Goal: Information Seeking & Learning: Learn about a topic

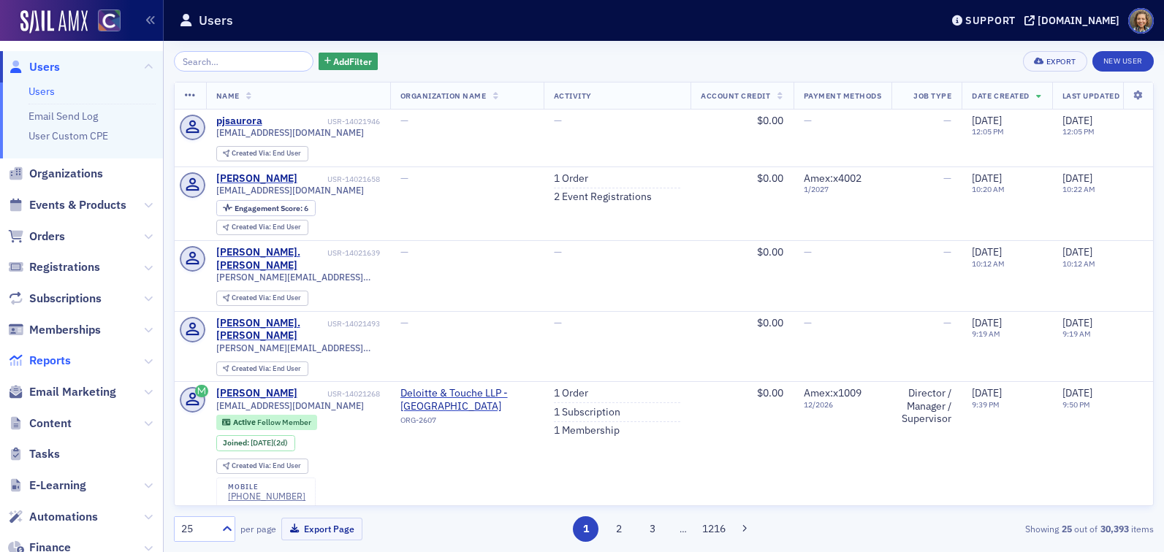
click at [53, 362] on span "Reports" at bounding box center [50, 361] width 42 height 16
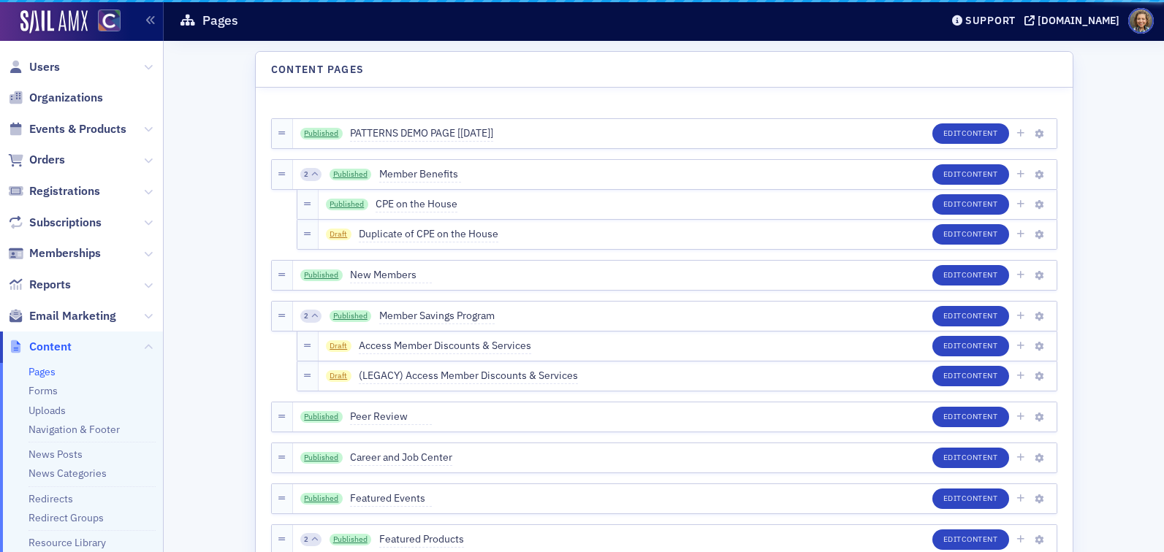
scroll to position [243, 0]
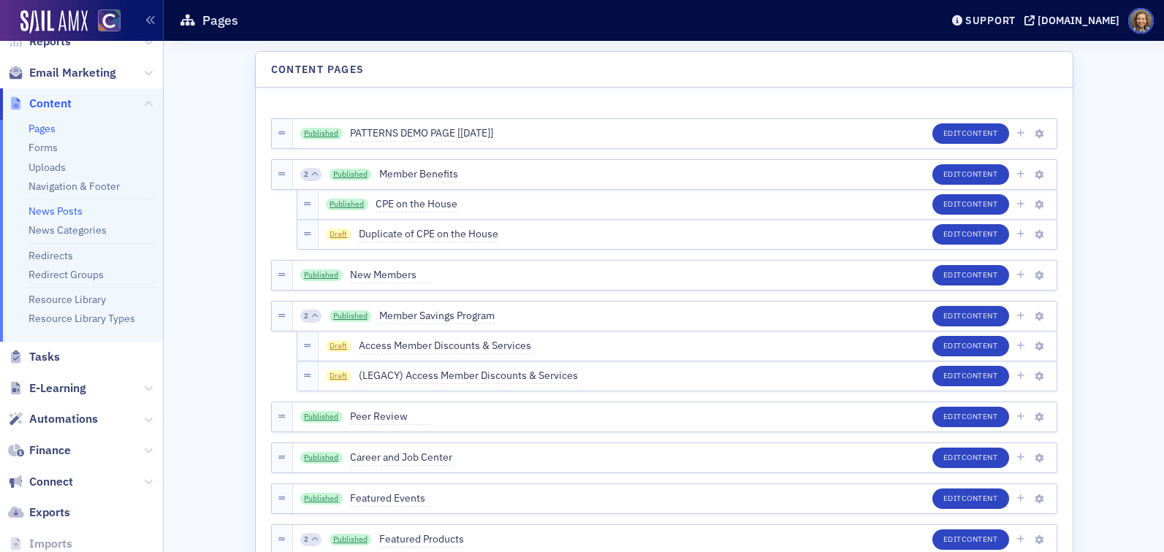
click at [40, 208] on link "News Posts" at bounding box center [56, 211] width 54 height 13
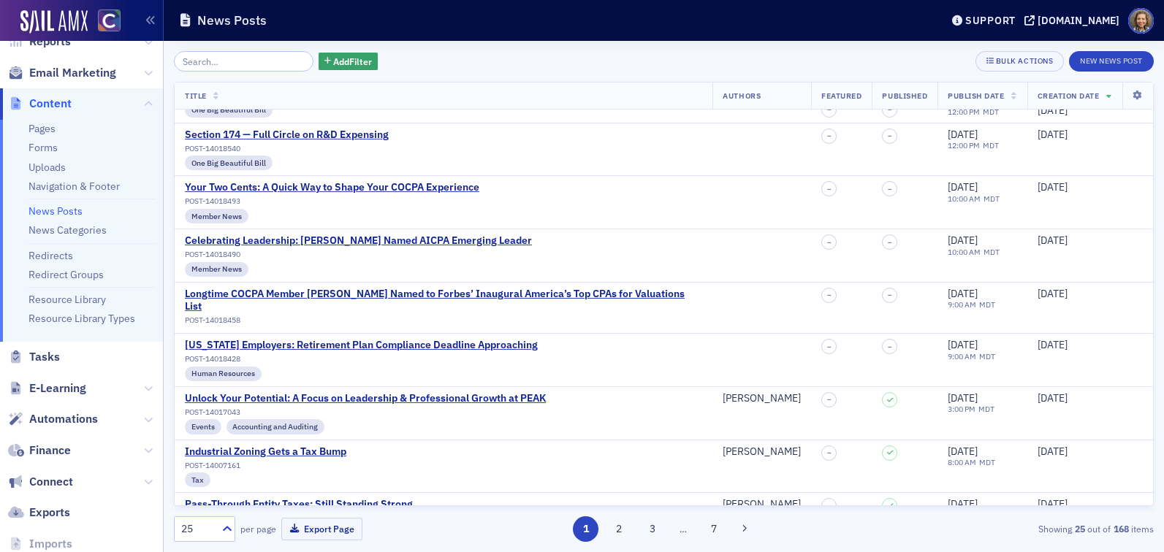
scroll to position [299, 0]
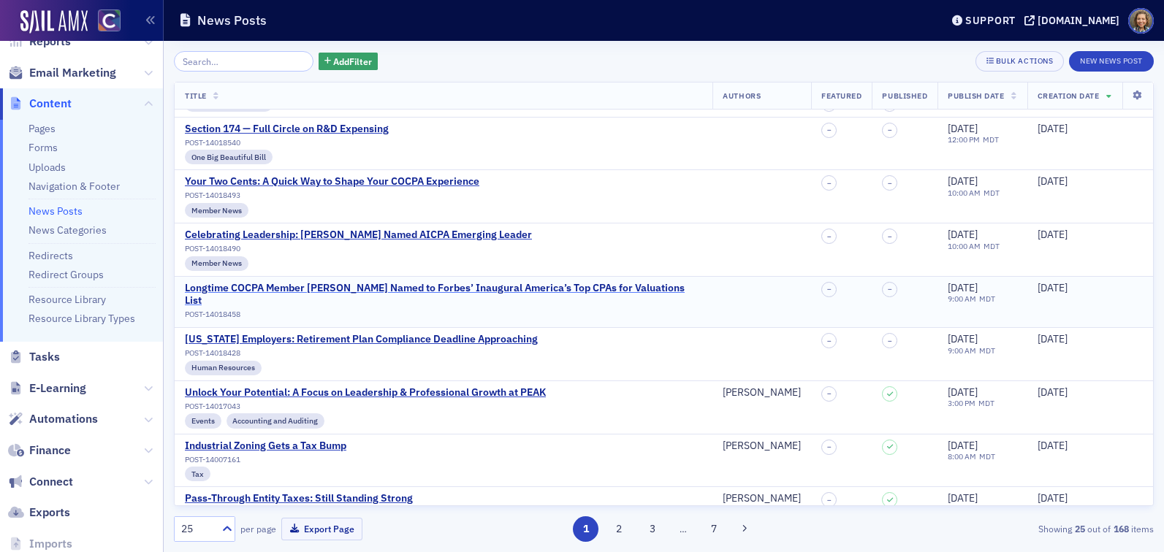
click at [461, 290] on div "Longtime COCPA Member Ron Seigneur Named to Forbes’ Inaugural America’s Top CPA…" at bounding box center [443, 295] width 517 height 26
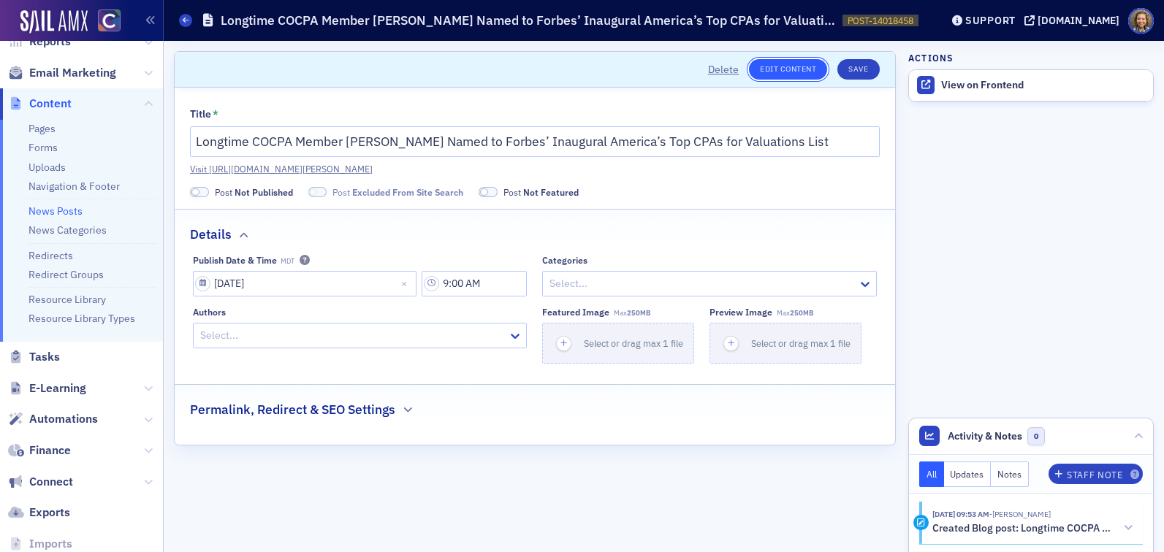
click at [793, 75] on link "Edit Content" at bounding box center [788, 69] width 78 height 20
click at [52, 212] on link "News Posts" at bounding box center [56, 211] width 54 height 13
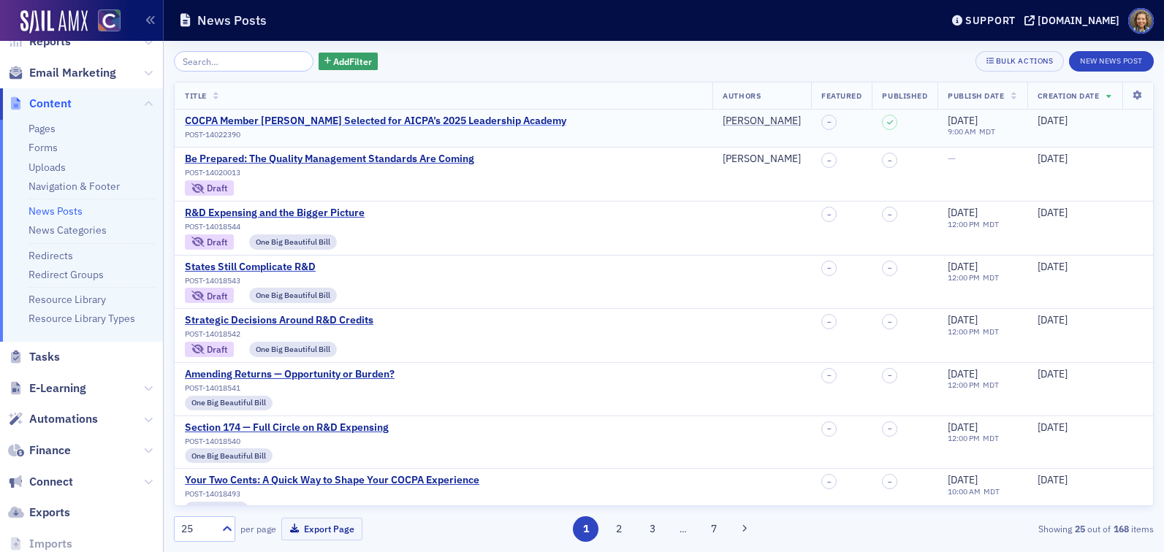
click at [355, 122] on div "COCPA Member Joe Hamilton Selected for AICPA’s 2025 Leadership Academy" at bounding box center [375, 121] width 381 height 13
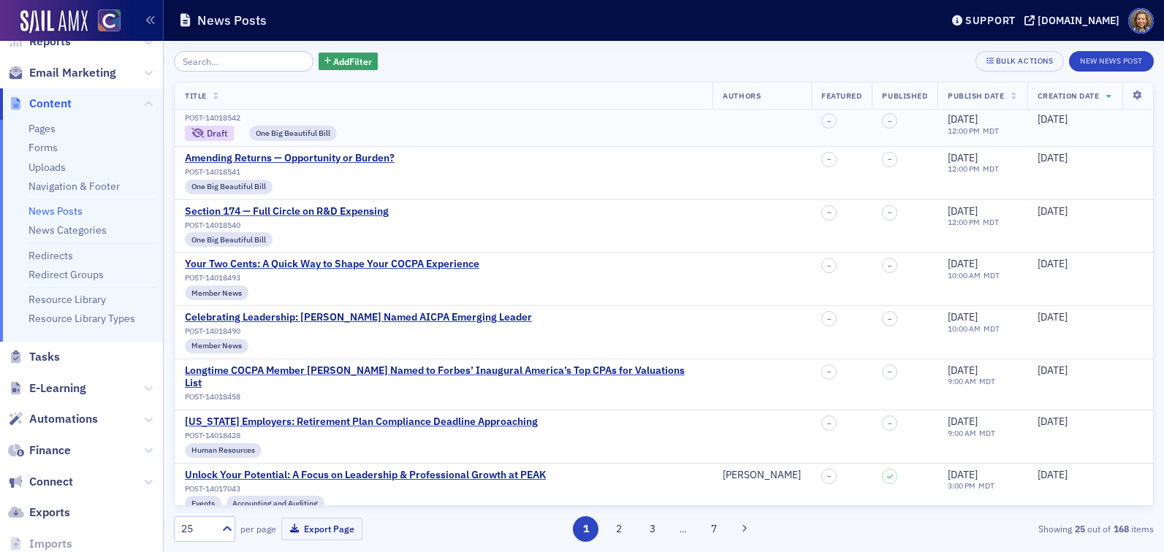
scroll to position [222, 0]
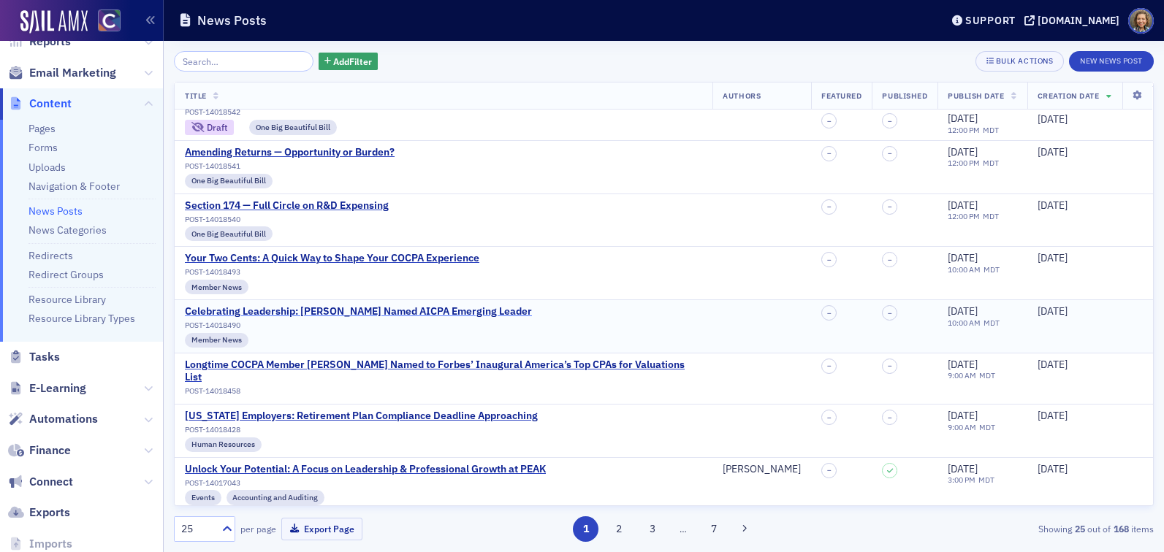
click at [332, 309] on div "Celebrating Leadership: Sarah Flischel Named AICPA Emerging Leader" at bounding box center [358, 311] width 347 height 13
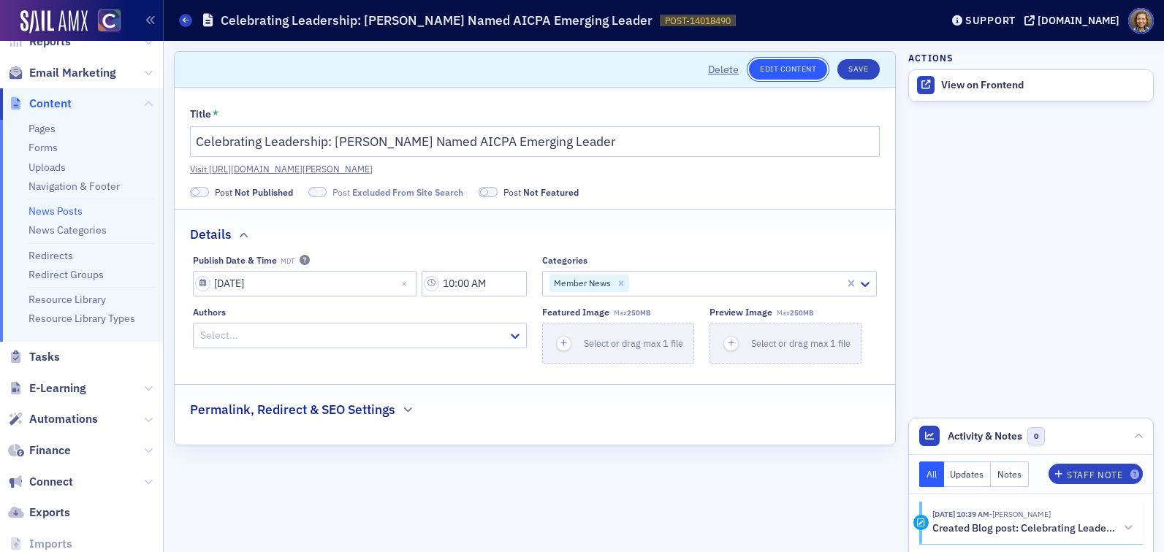
click at [775, 69] on link "Edit Content" at bounding box center [788, 69] width 78 height 20
